Goal: Task Accomplishment & Management: Use online tool/utility

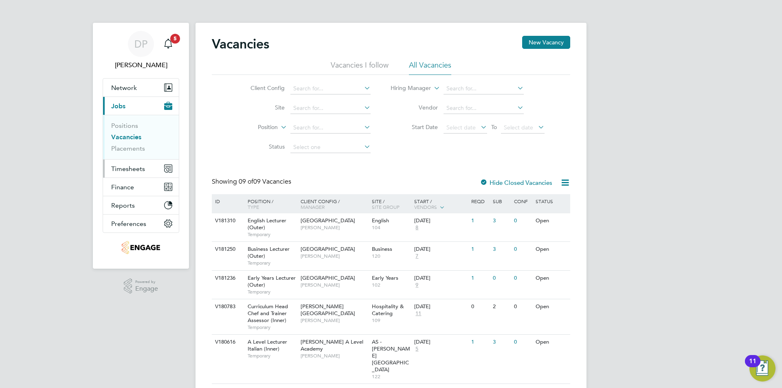
click at [121, 169] on span "Timesheets" at bounding box center [128, 169] width 34 height 8
click at [132, 165] on span "Timesheets" at bounding box center [128, 169] width 34 height 8
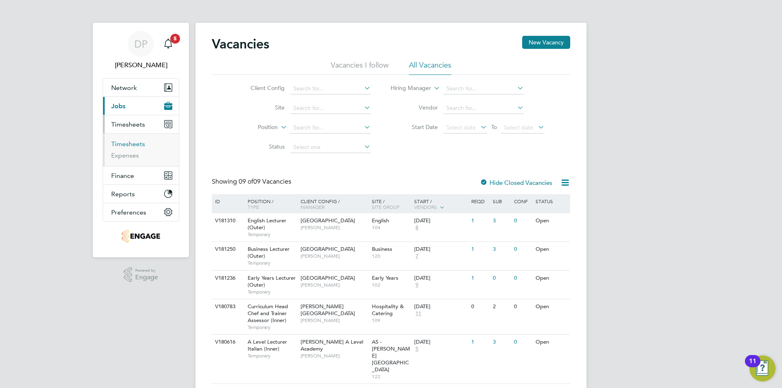
click at [120, 142] on link "Timesheets" at bounding box center [128, 144] width 34 height 8
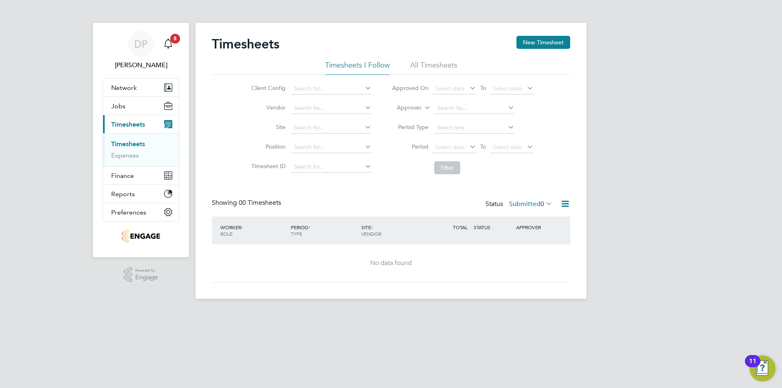
click at [444, 67] on li "All Timesheets" at bounding box center [433, 67] width 47 height 15
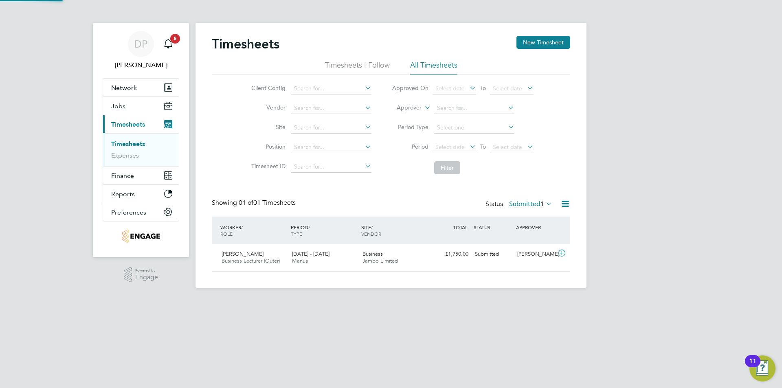
scroll to position [21, 71]
click at [130, 104] on button "Jobs" at bounding box center [141, 106] width 76 height 18
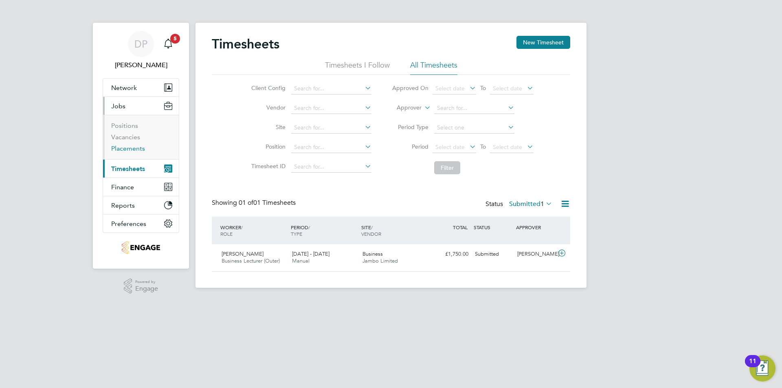
click at [124, 145] on link "Placements" at bounding box center [128, 149] width 34 height 8
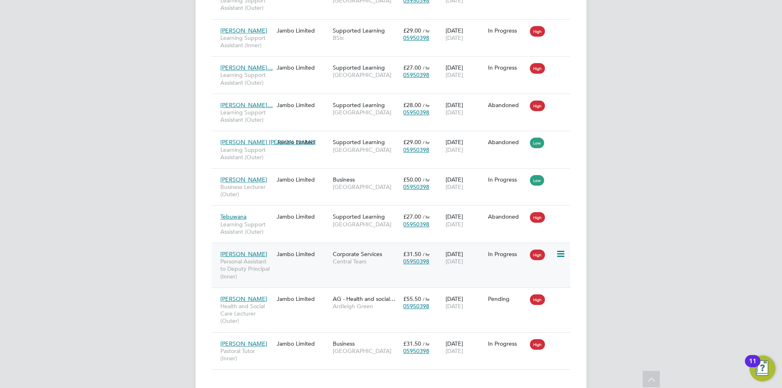
click at [490, 272] on div "[PERSON_NAME] Personal Assistant to Deputy Principal (Inner) Jambo Limited Corp…" at bounding box center [391, 265] width 358 height 45
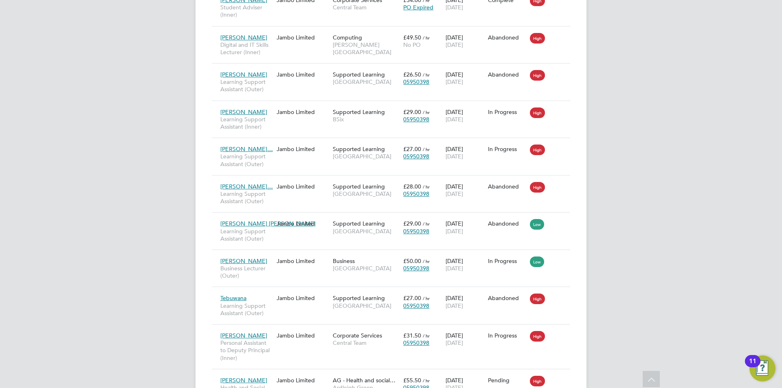
scroll to position [530, 0]
